Goal: Navigation & Orientation: Find specific page/section

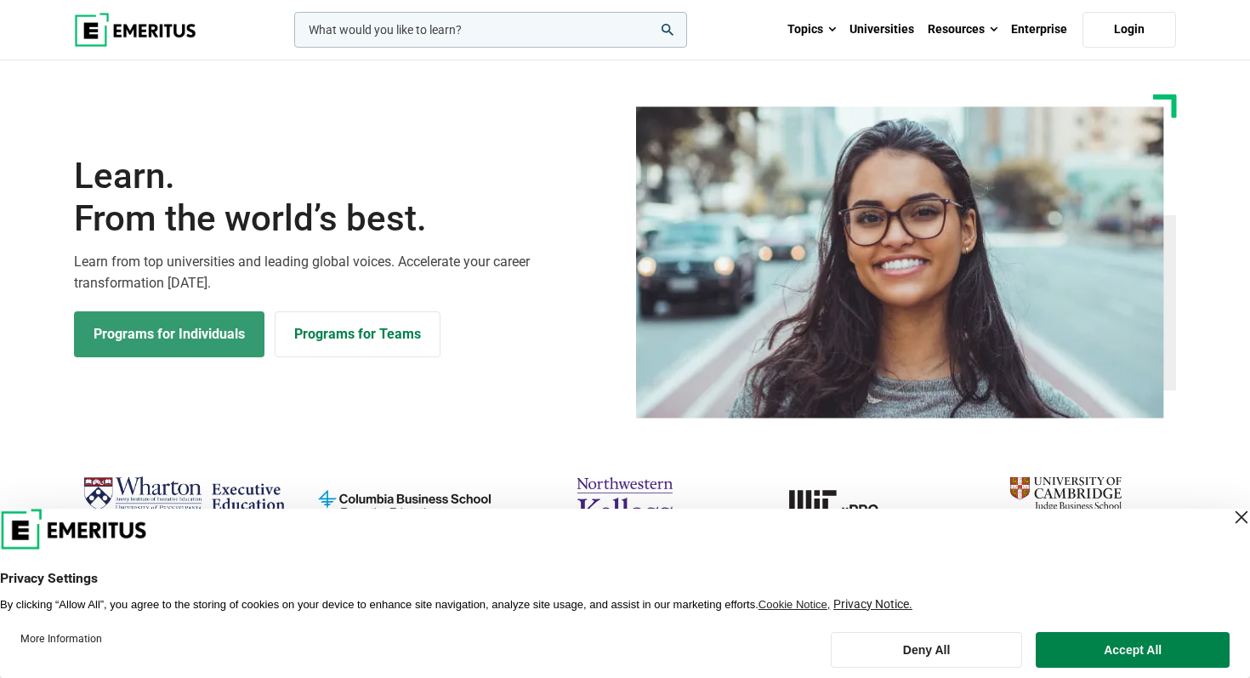
click at [175, 318] on link "Programs for Individuals" at bounding box center [169, 334] width 190 height 46
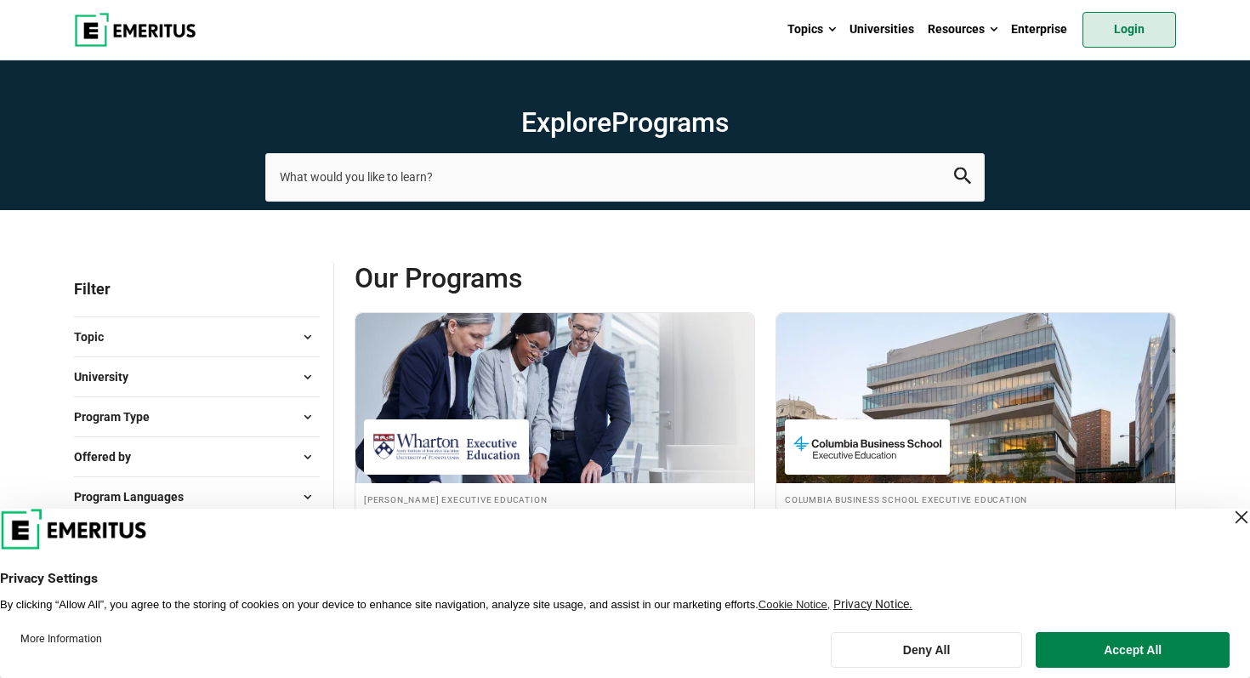
click at [1149, 19] on link "Login" at bounding box center [1130, 30] width 94 height 36
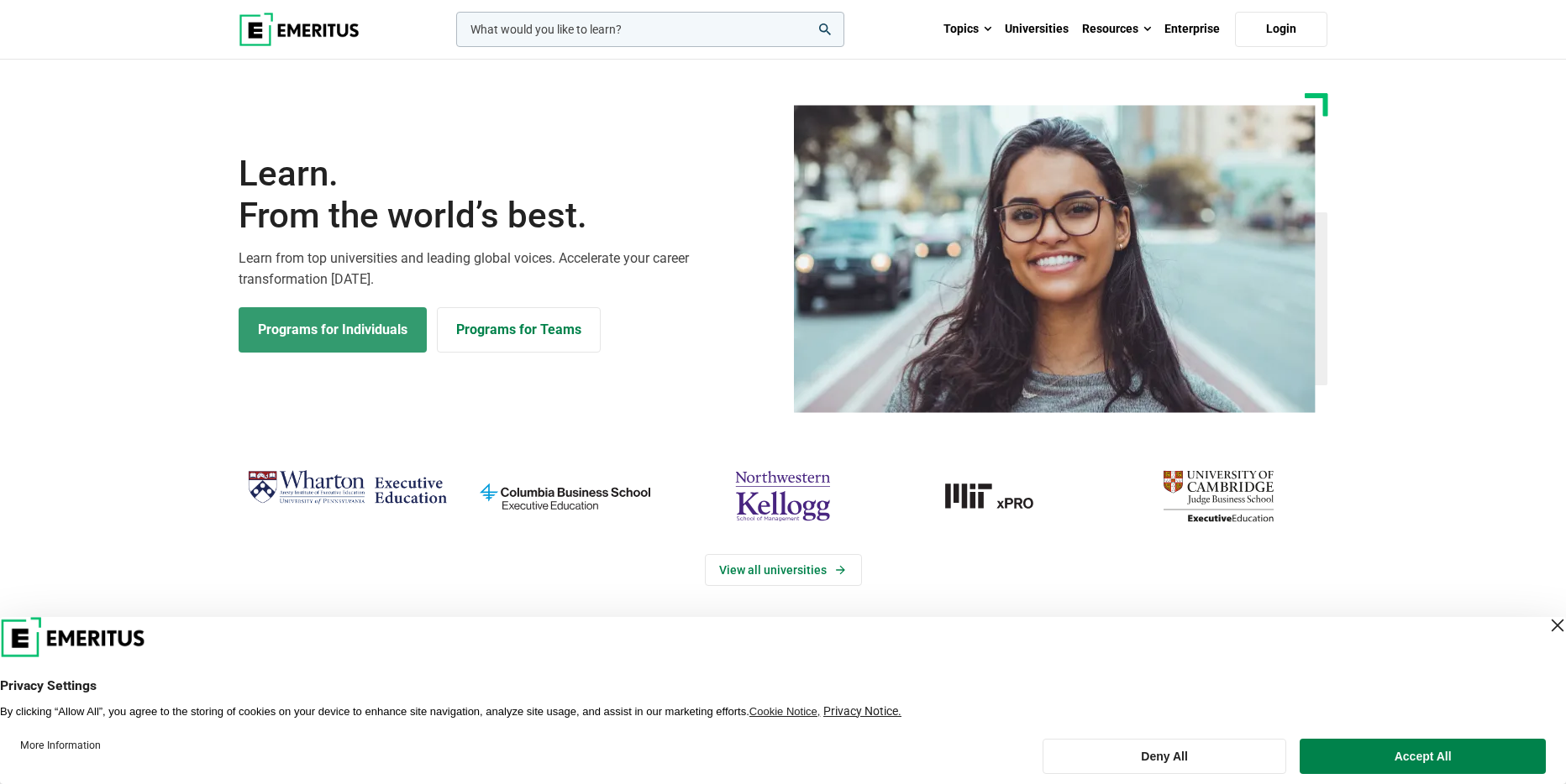
click at [400, 340] on link "Programs for Individuals" at bounding box center [333, 330] width 188 height 45
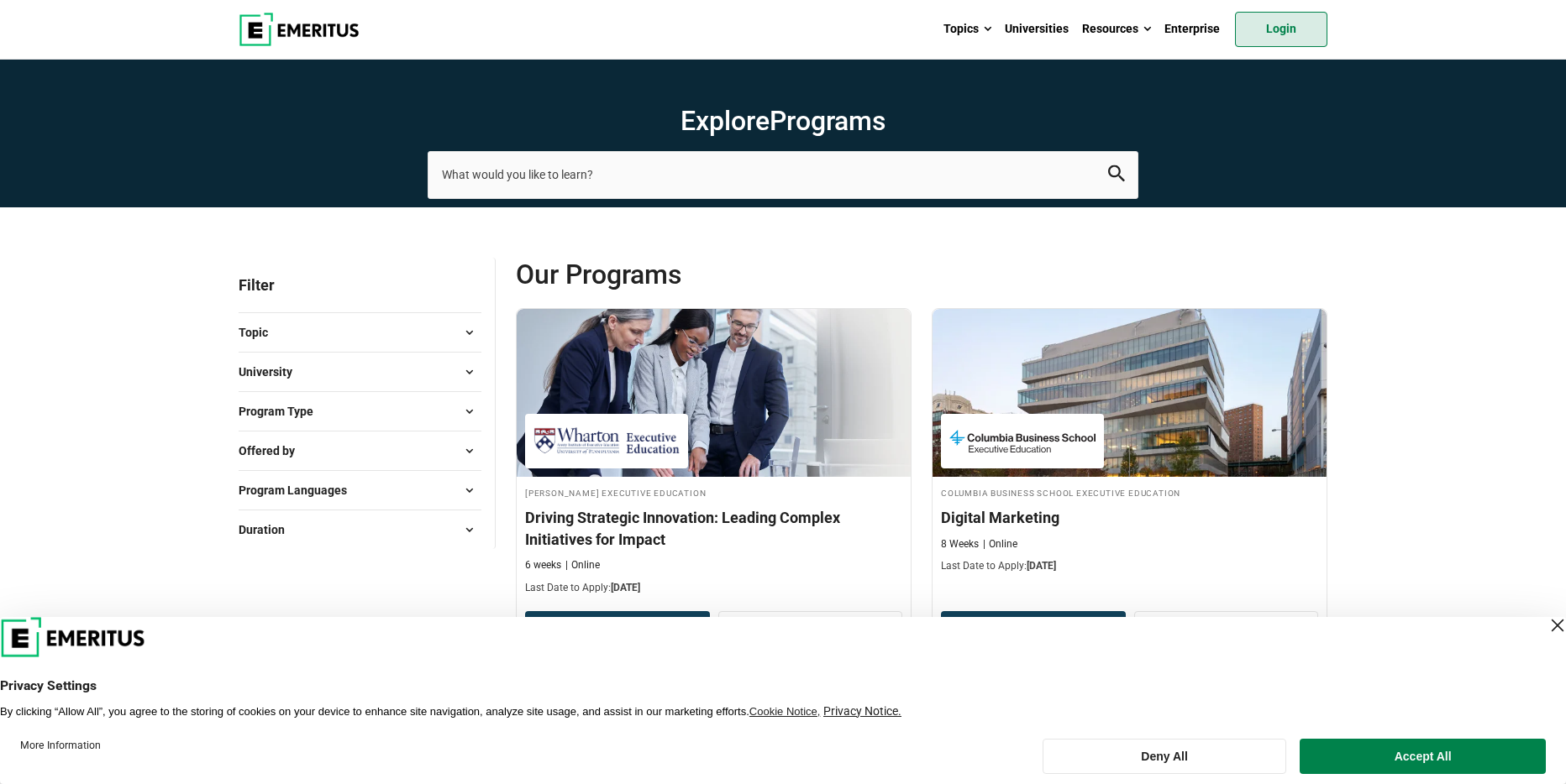
click at [1285, 15] on link "Login" at bounding box center [1281, 30] width 93 height 36
